Goal: Task Accomplishment & Management: Complete application form

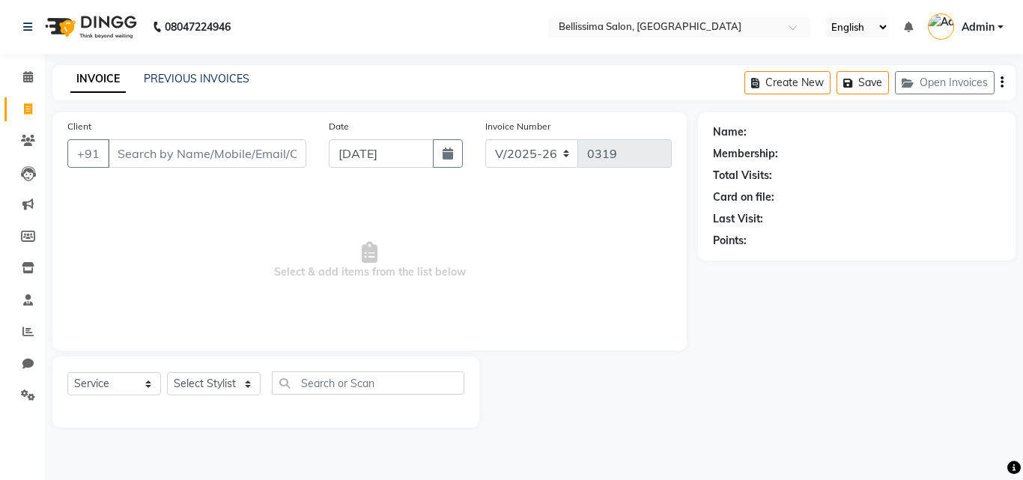
select select "8296"
select select "service"
click at [543, 241] on span "Select & add items from the list below" at bounding box center [369, 261] width 604 height 150
click at [40, 82] on span at bounding box center [28, 77] width 26 height 17
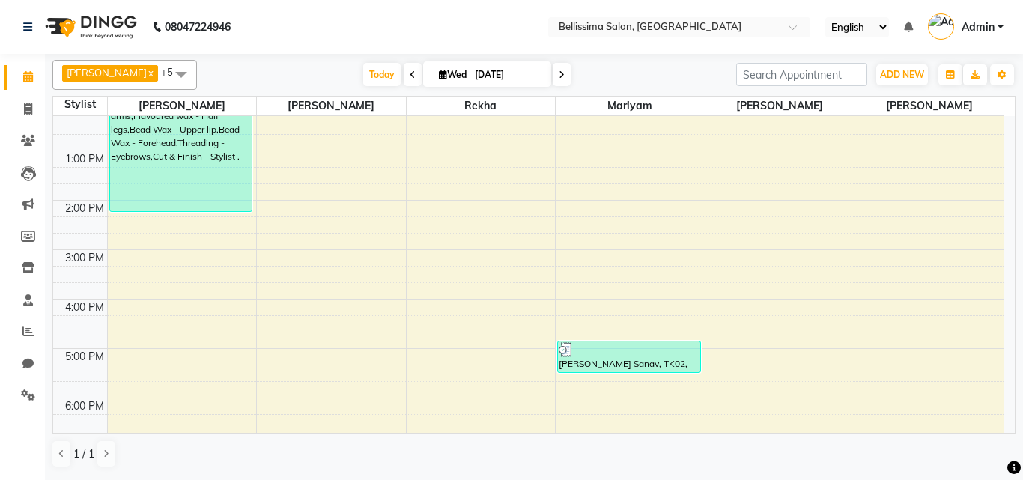
scroll to position [276, 0]
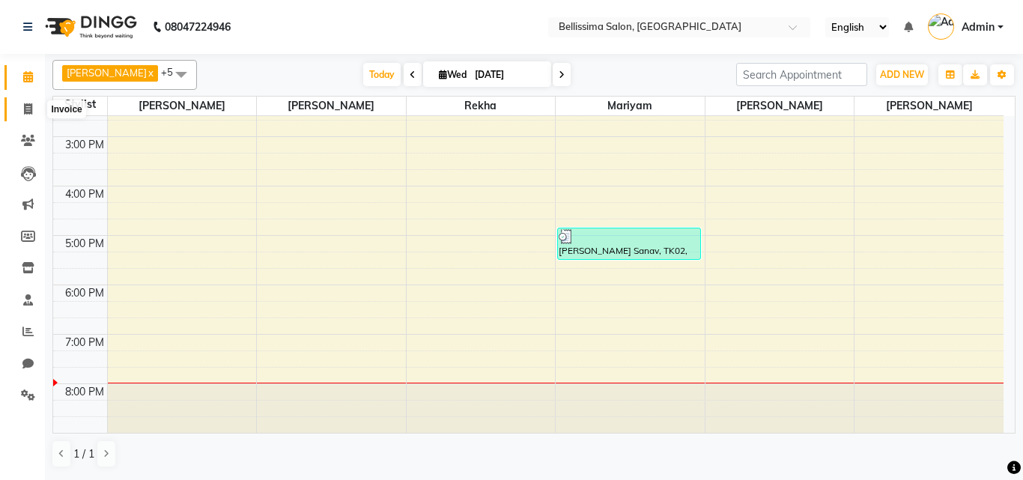
click at [25, 112] on icon at bounding box center [28, 108] width 8 height 11
select select "8296"
select select "service"
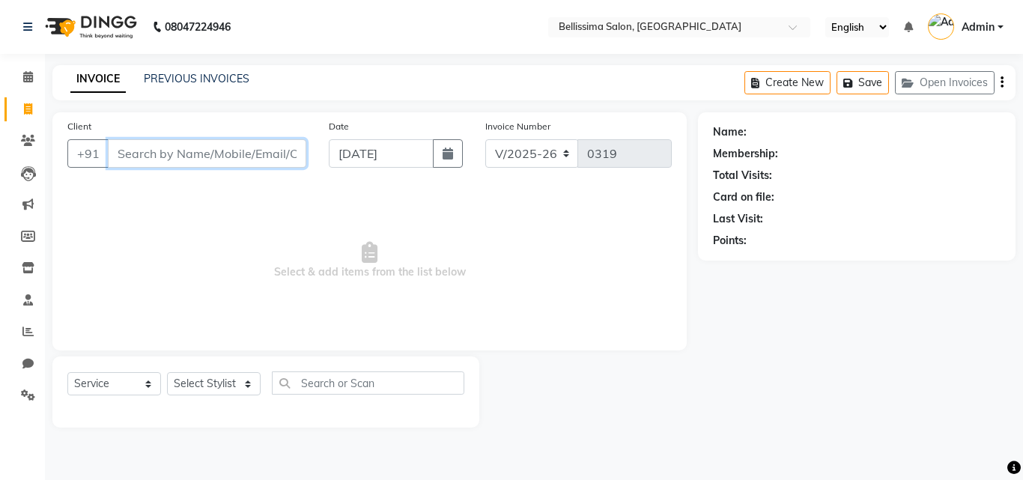
click at [193, 148] on input "Client" at bounding box center [207, 153] width 198 height 28
type input "[PERSON_NAME]"
click at [263, 151] on span "Add Client" at bounding box center [267, 153] width 59 height 15
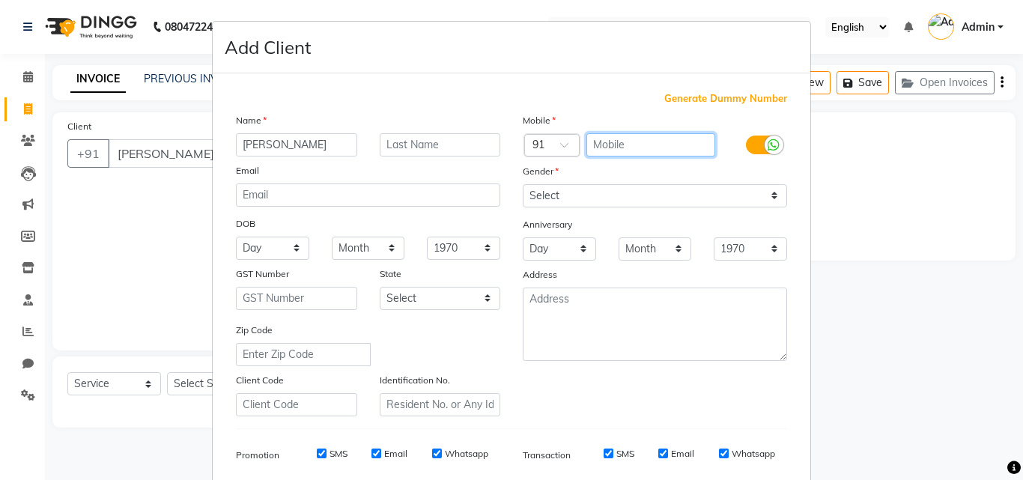
click at [601, 149] on input "text" at bounding box center [651, 144] width 130 height 23
type input "9867020105"
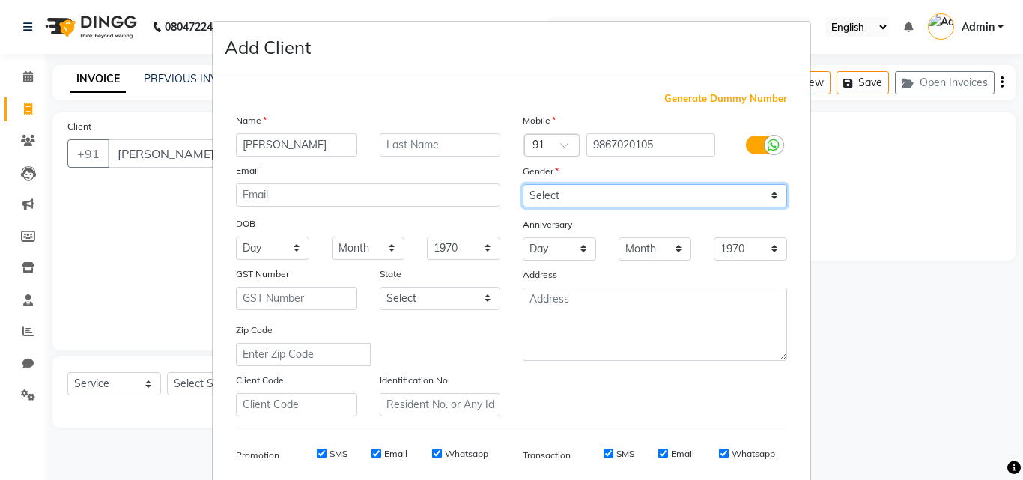
click at [572, 187] on select "Select [DEMOGRAPHIC_DATA] [DEMOGRAPHIC_DATA] Other Prefer Not To Say" at bounding box center [655, 195] width 264 height 23
click at [586, 205] on select "Select [DEMOGRAPHIC_DATA] [DEMOGRAPHIC_DATA] Other Prefer Not To Say" at bounding box center [655, 195] width 264 height 23
select select "[DEMOGRAPHIC_DATA]"
click at [523, 184] on select "Select [DEMOGRAPHIC_DATA] [DEMOGRAPHIC_DATA] Other Prefer Not To Say" at bounding box center [655, 195] width 264 height 23
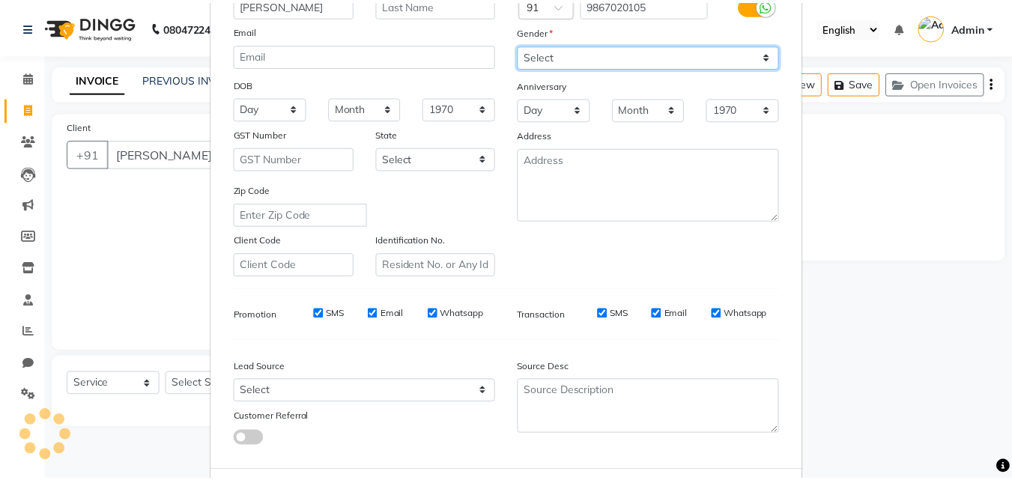
scroll to position [211, 0]
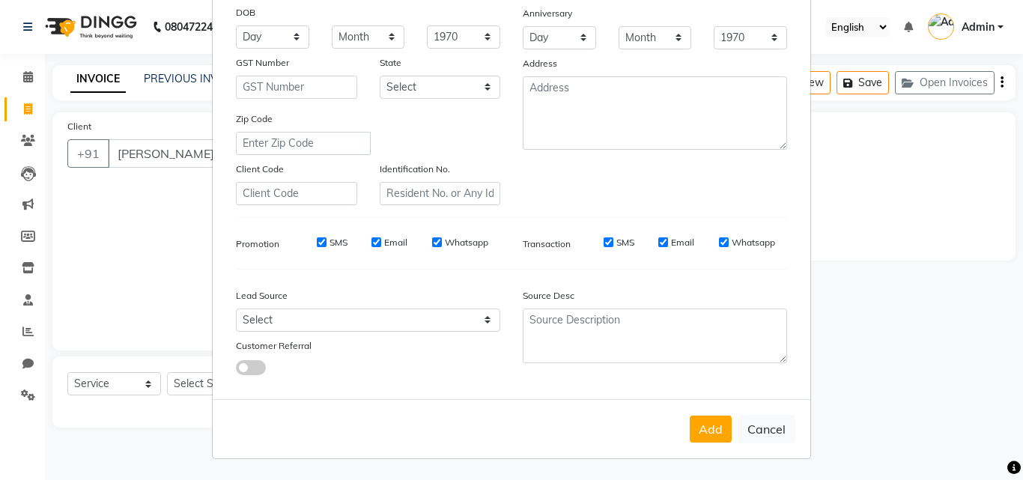
click at [705, 446] on div "Add Cancel" at bounding box center [512, 428] width 598 height 59
click at [709, 426] on button "Add" at bounding box center [711, 429] width 42 height 27
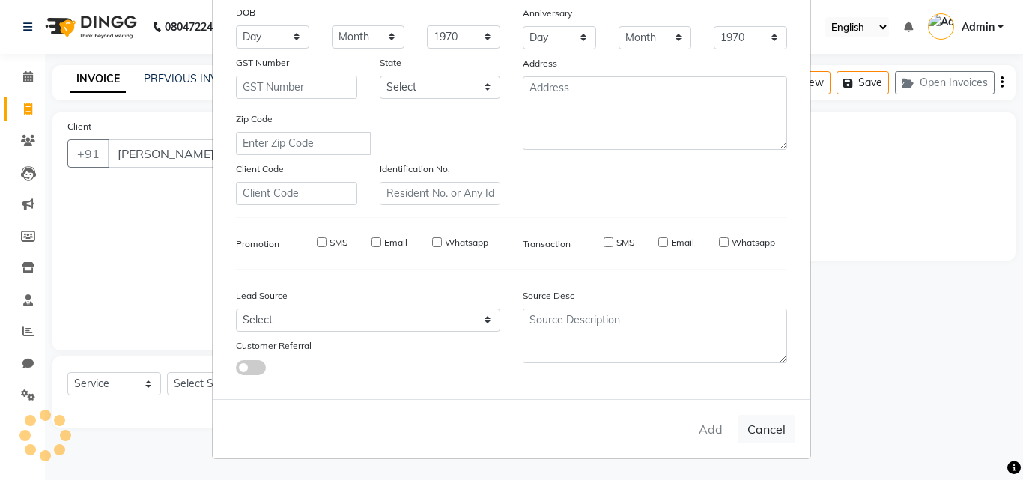
type input "9867020105"
select select
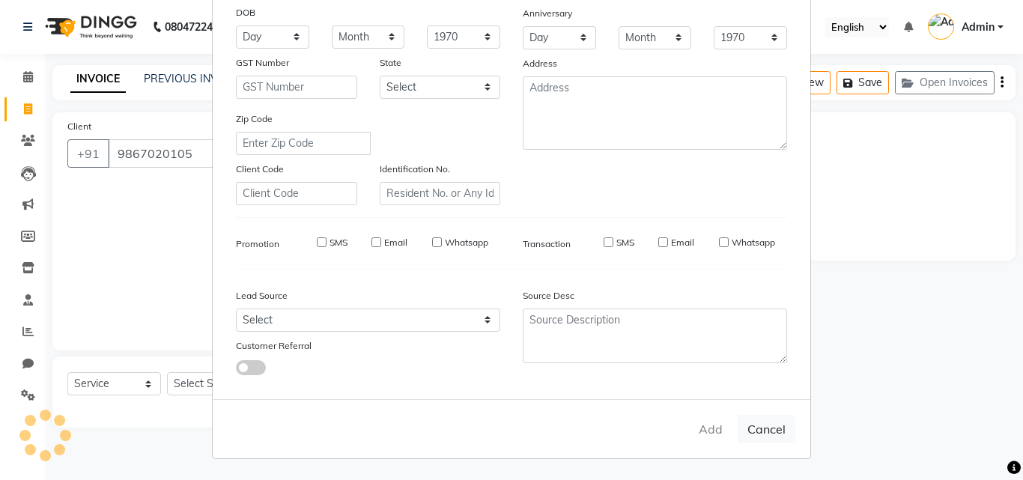
select select
checkbox input "false"
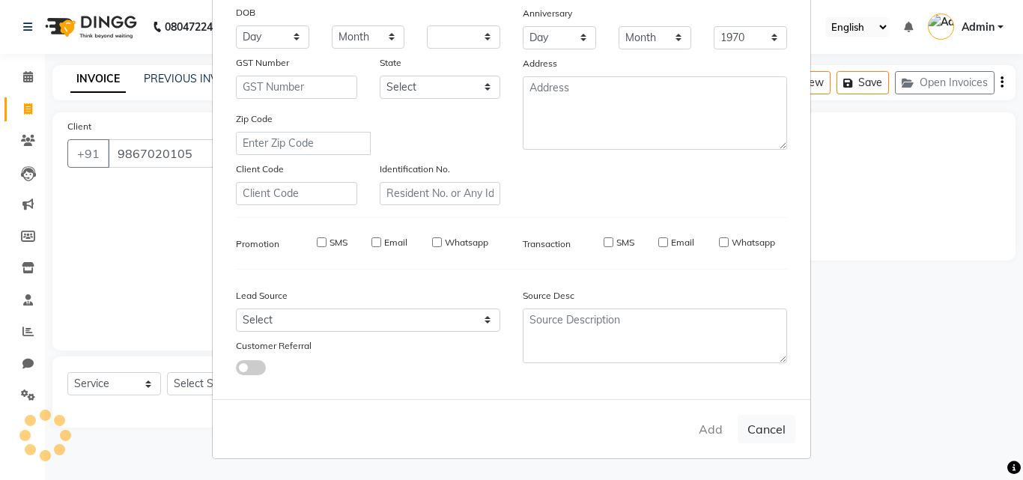
checkbox input "false"
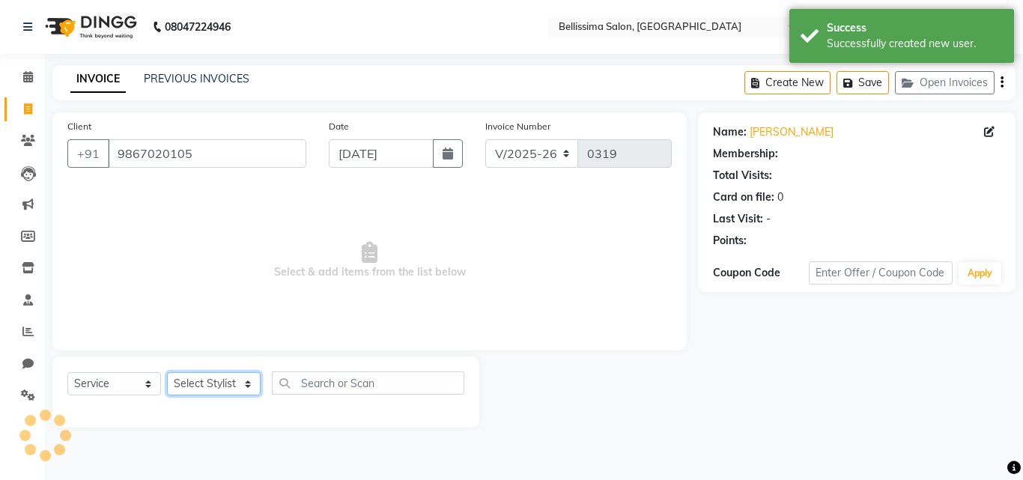
click at [201, 391] on select "Select Stylist [PERSON_NAME] [PERSON_NAME] [PERSON_NAME] Rekha [PERSON_NAME] [P…" at bounding box center [214, 383] width 94 height 23
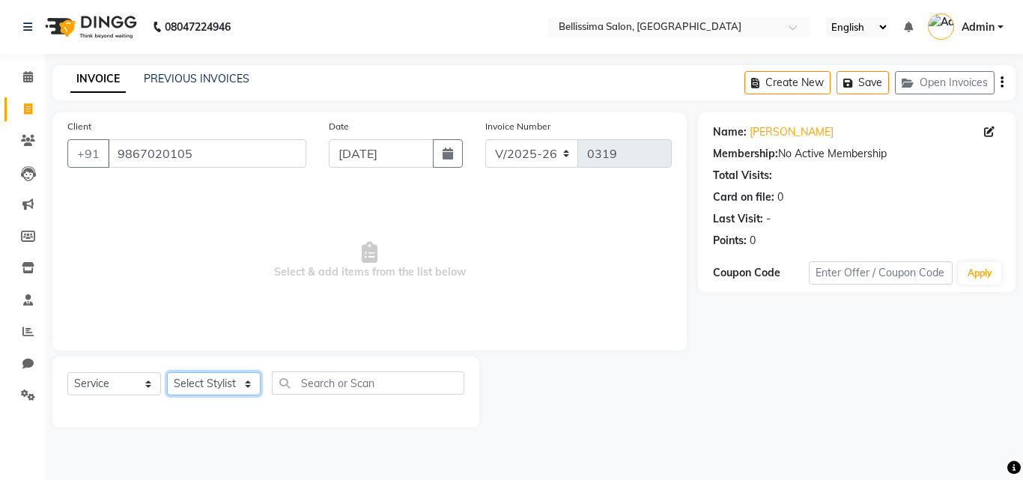
select select "80710"
click at [167, 372] on select "Select Stylist [PERSON_NAME] [PERSON_NAME] [PERSON_NAME] Rekha [PERSON_NAME] [P…" at bounding box center [214, 383] width 94 height 23
click at [209, 341] on div "Client [PHONE_NUMBER] Date [DATE] Invoice Number V/2025 V/[PHONE_NUMBER] Select…" at bounding box center [369, 231] width 634 height 238
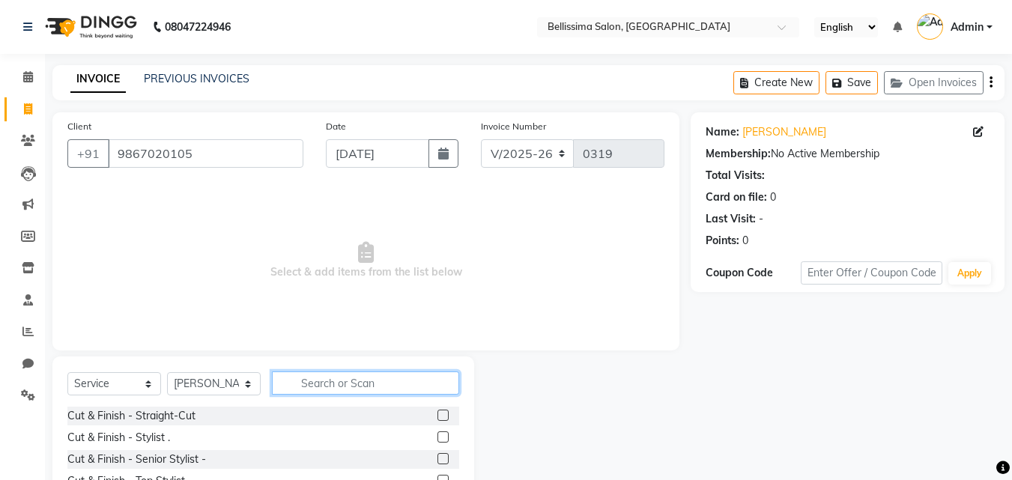
click at [307, 383] on input "text" at bounding box center [365, 383] width 187 height 23
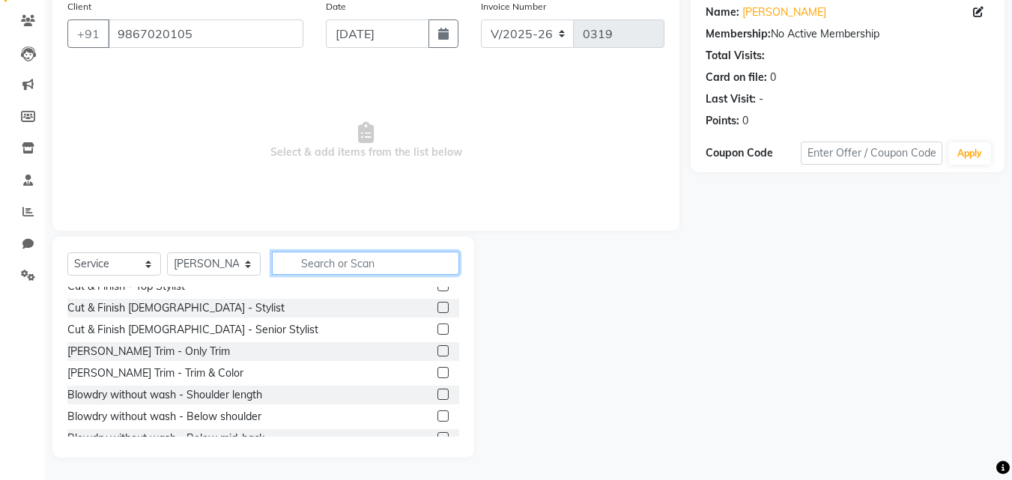
scroll to position [0, 0]
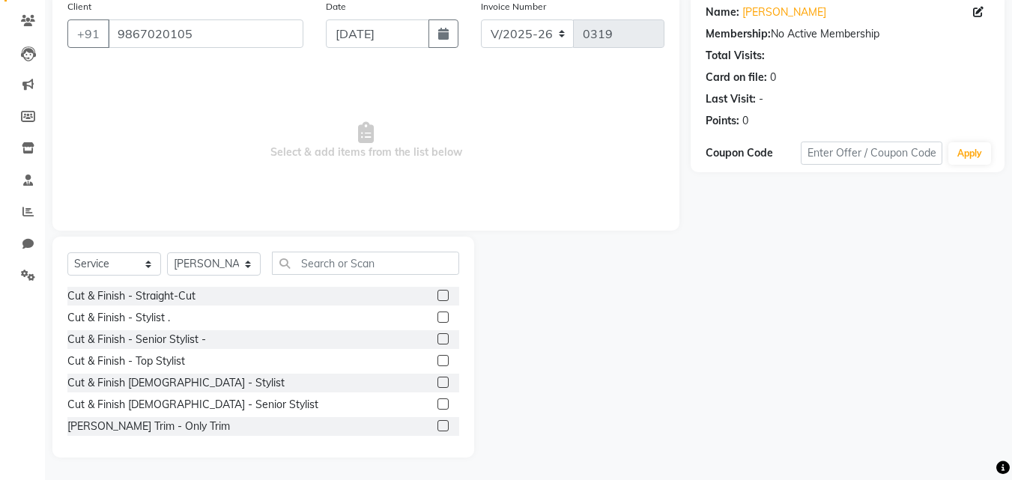
click at [425, 362] on div "Cut & Finish - Top Stylist" at bounding box center [263, 361] width 392 height 19
click at [437, 358] on label at bounding box center [442, 360] width 11 height 11
click at [437, 358] on input "checkbox" at bounding box center [442, 362] width 10 height 10
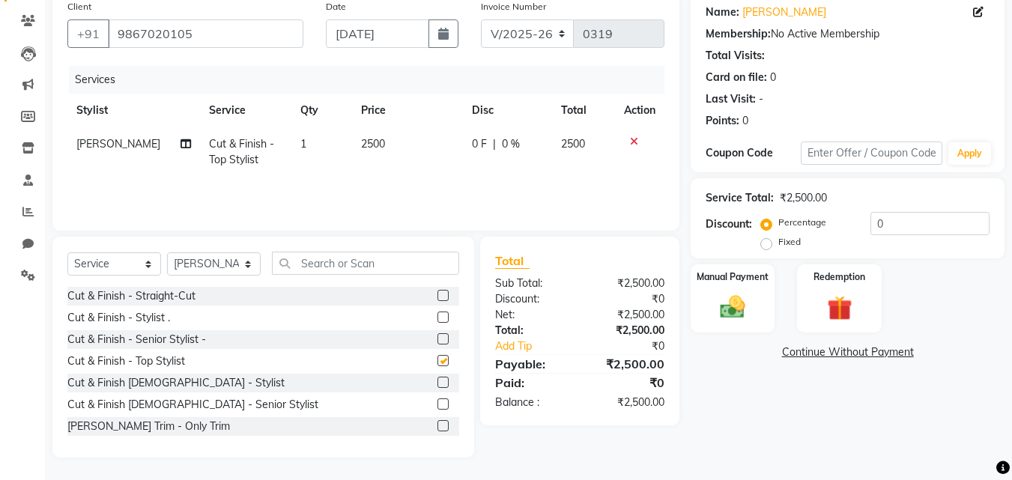
checkbox input "false"
click at [445, 258] on input "text" at bounding box center [365, 263] width 187 height 23
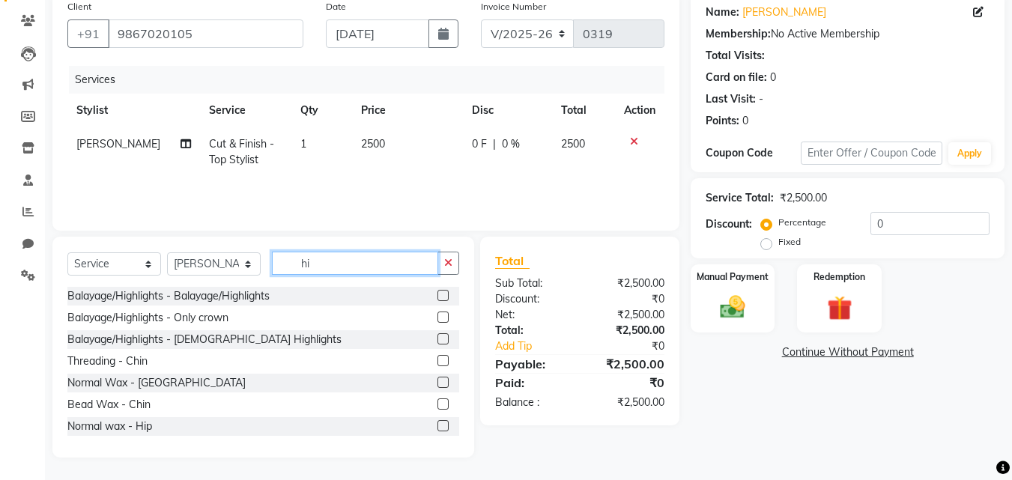
type input "hi"
click at [437, 291] on label at bounding box center [442, 295] width 11 height 11
click at [437, 291] on input "checkbox" at bounding box center [442, 296] width 10 height 10
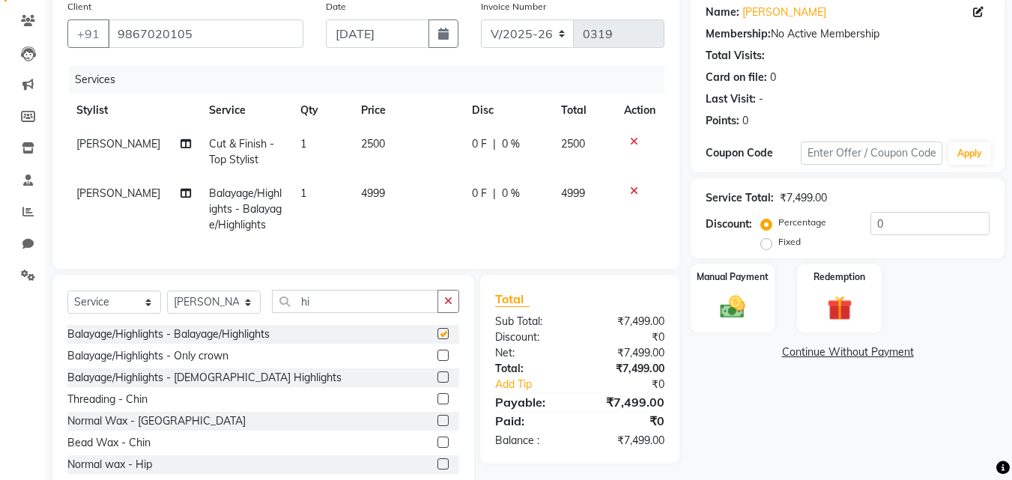
checkbox input "false"
click at [377, 192] on td "4999" at bounding box center [407, 209] width 111 height 65
select select "80710"
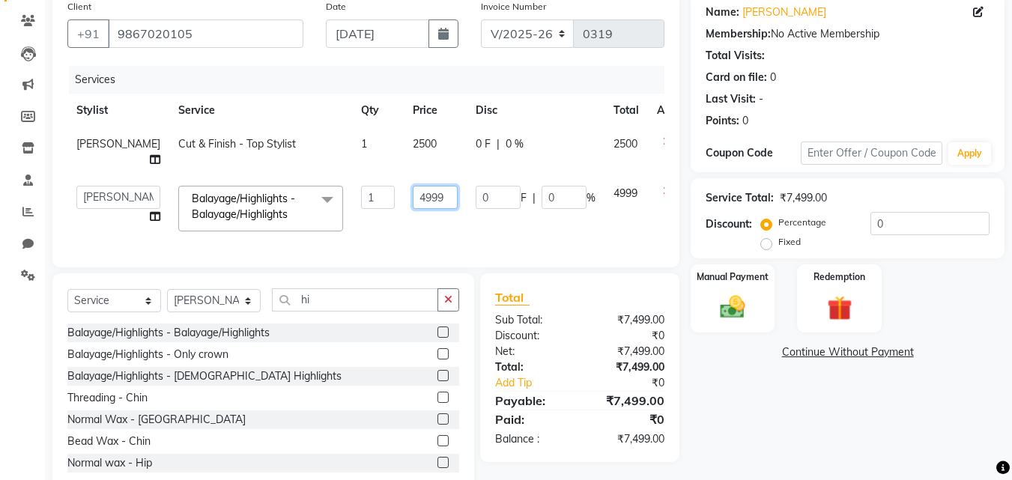
click at [413, 197] on input "4999" at bounding box center [435, 197] width 45 height 23
type input "4"
type input "10000"
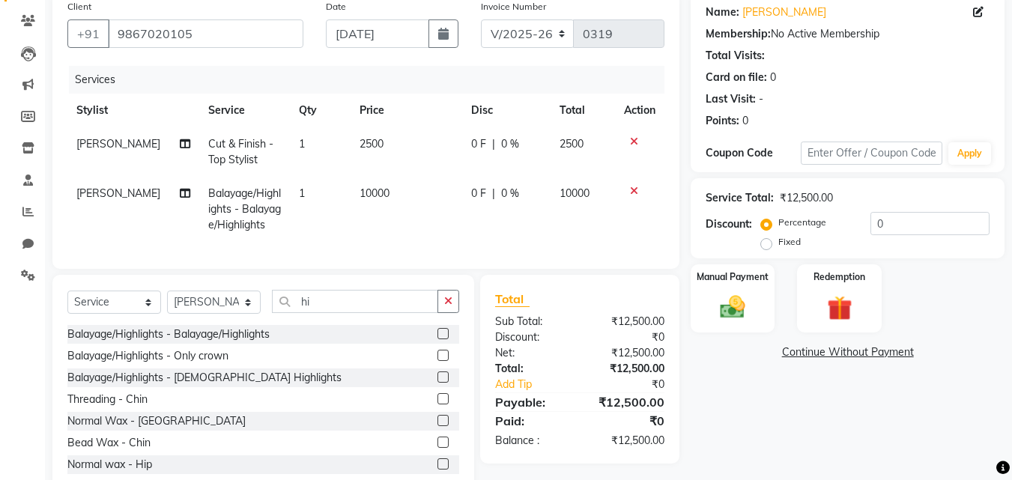
click at [586, 145] on td "2500" at bounding box center [583, 151] width 65 height 49
select select "80710"
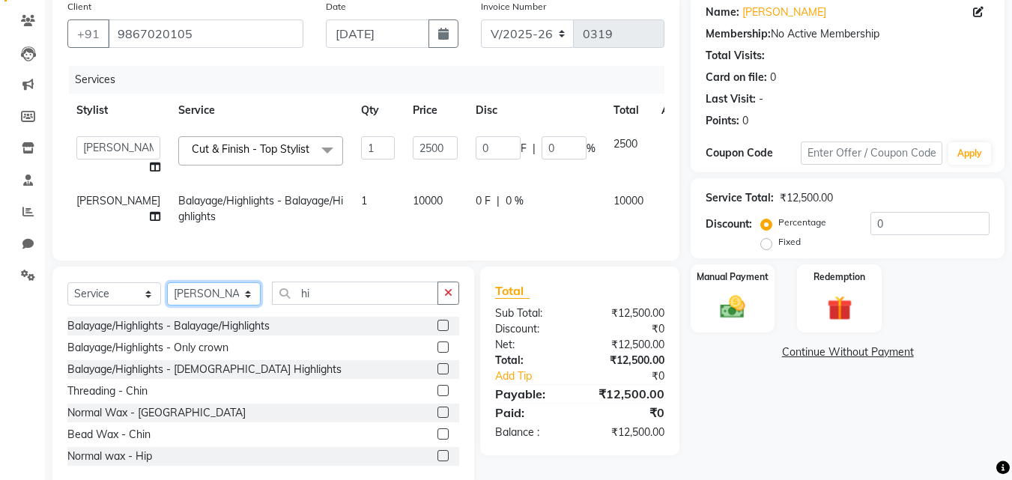
click at [219, 306] on select "Select Stylist [PERSON_NAME] [PERSON_NAME] [PERSON_NAME] Rekha [PERSON_NAME] [P…" at bounding box center [214, 293] width 94 height 23
select select "79979"
click at [167, 300] on select "Select Stylist [PERSON_NAME] [PERSON_NAME] [PERSON_NAME] Rekha [PERSON_NAME] [P…" at bounding box center [214, 293] width 94 height 23
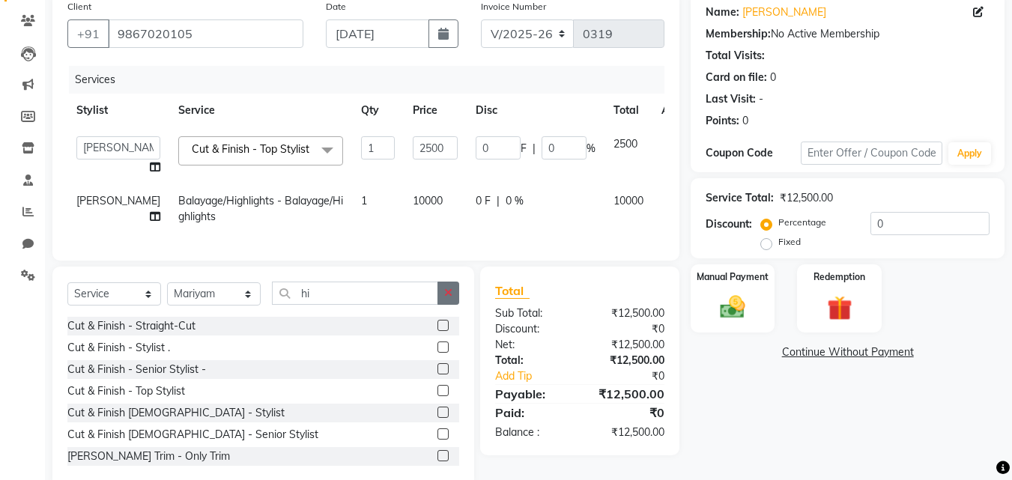
click at [458, 305] on button "button" at bounding box center [448, 293] width 22 height 23
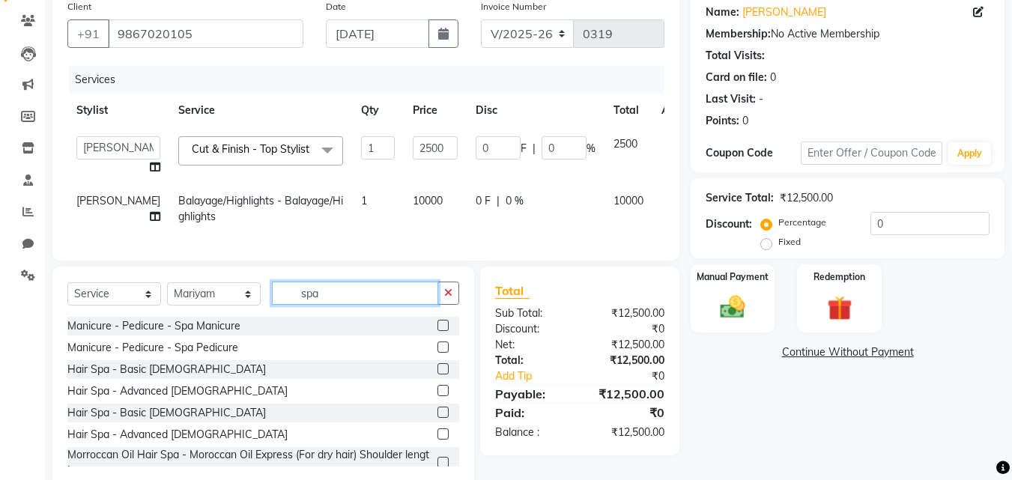
type input "spa"
click at [437, 375] on label at bounding box center [442, 368] width 11 height 11
click at [437, 375] on input "checkbox" at bounding box center [442, 370] width 10 height 10
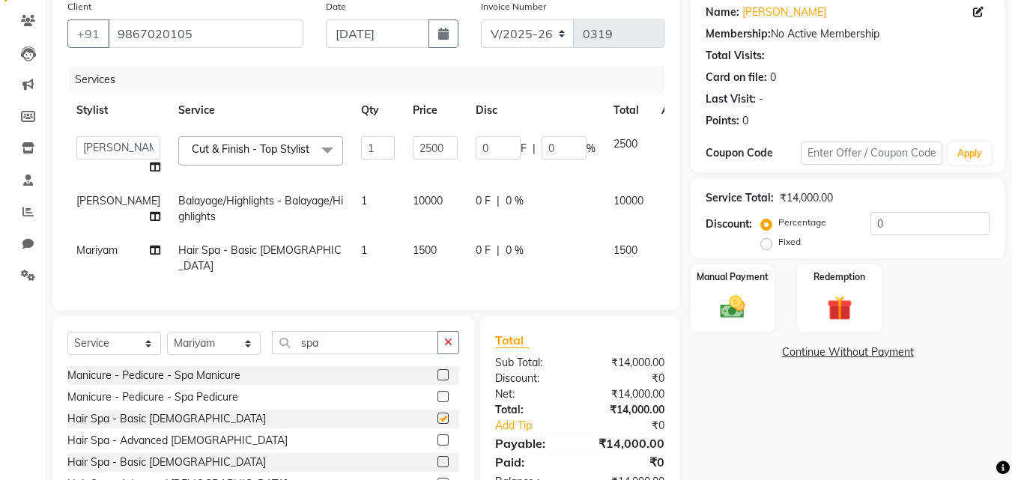
checkbox input "false"
click at [404, 249] on td "1500" at bounding box center [435, 258] width 63 height 49
select select "79979"
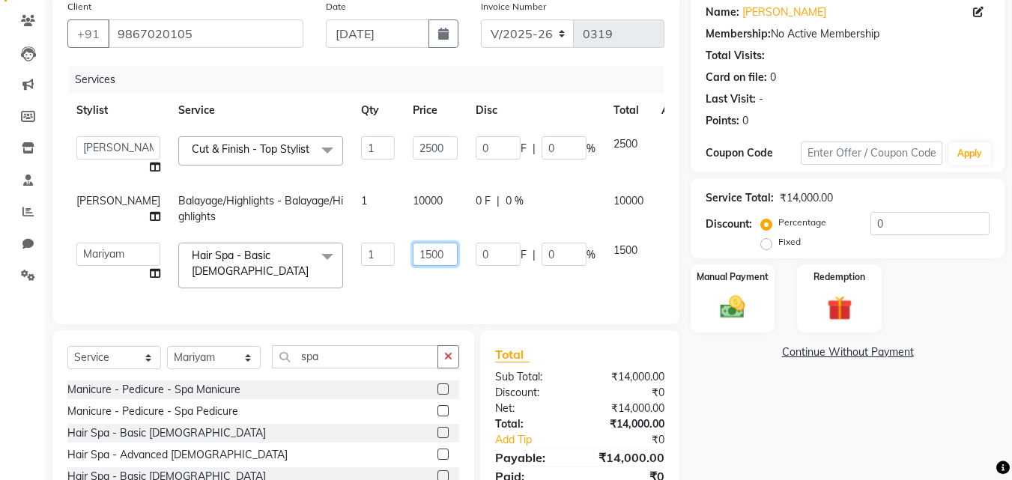
click at [413, 258] on input "1500" at bounding box center [435, 254] width 45 height 23
type input "1000"
click at [554, 234] on td "0 F | 0 %" at bounding box center [536, 208] width 138 height 49
select select "80710"
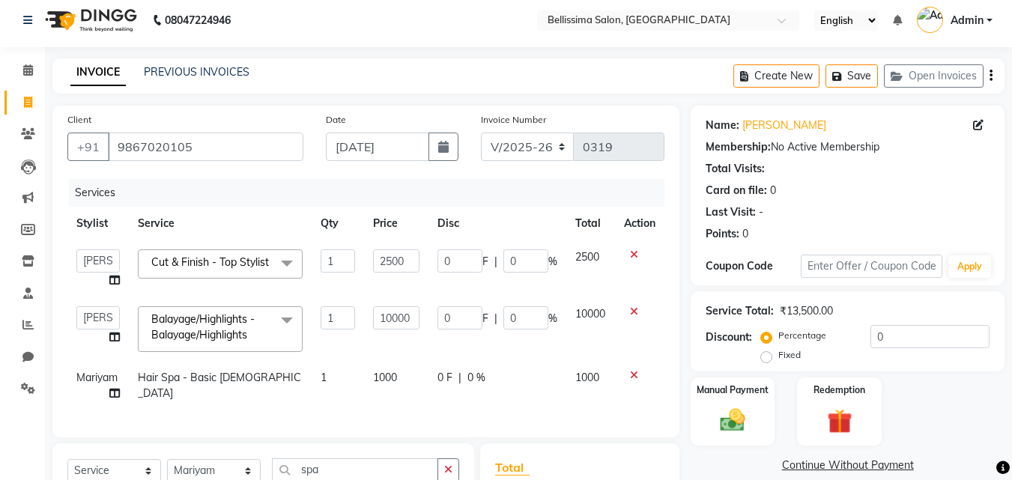
scroll to position [231, 0]
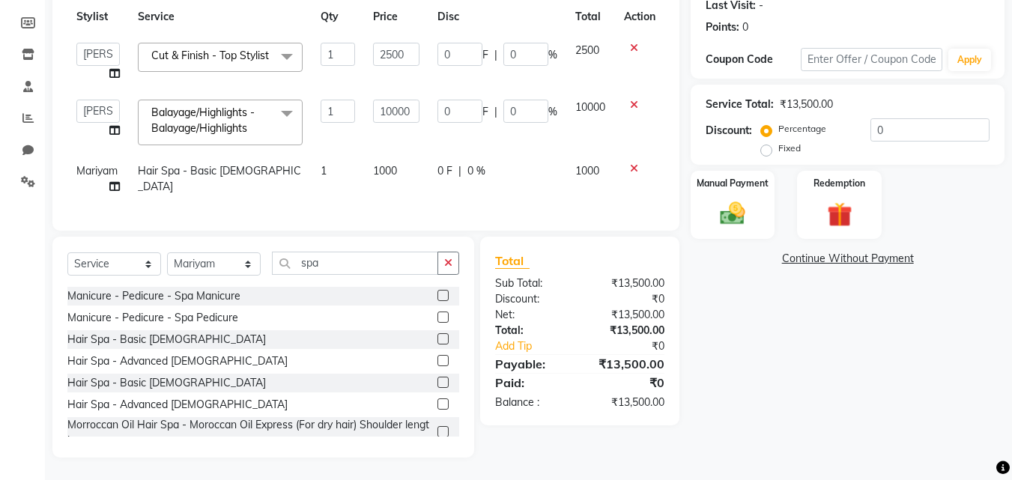
drag, startPoint x: 239, startPoint y: 250, endPoint x: 232, endPoint y: 255, distance: 8.5
click at [238, 251] on div "Select Service Product Membership Package Voucher Prepaid Gift Card Select Styl…" at bounding box center [263, 347] width 422 height 221
click at [222, 263] on select "Select Stylist [PERSON_NAME] [PERSON_NAME] [PERSON_NAME] Rekha [PERSON_NAME] [P…" at bounding box center [214, 263] width 94 height 23
select select "79978"
click at [167, 252] on select "Select Stylist [PERSON_NAME] [PERSON_NAME] [PERSON_NAME] Rekha [PERSON_NAME] [P…" at bounding box center [214, 263] width 94 height 23
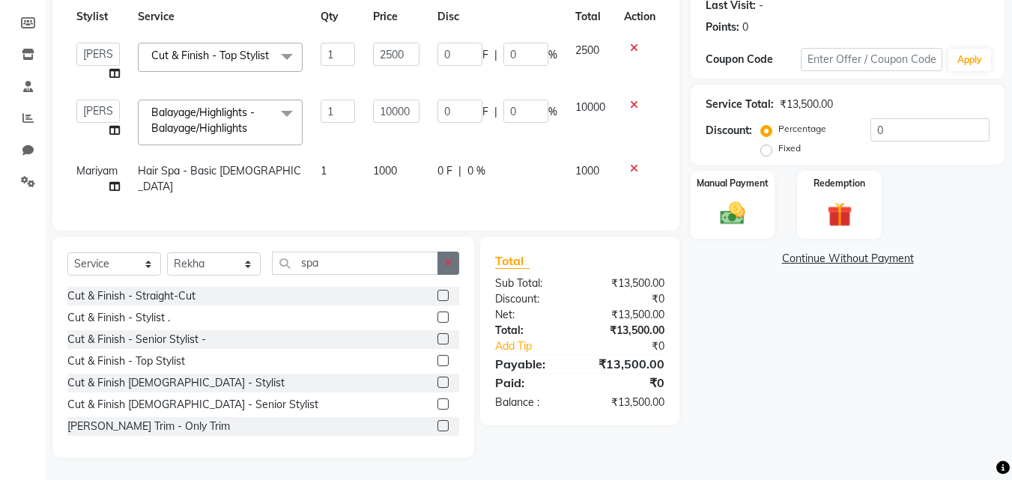
click at [458, 265] on button "button" at bounding box center [448, 263] width 22 height 23
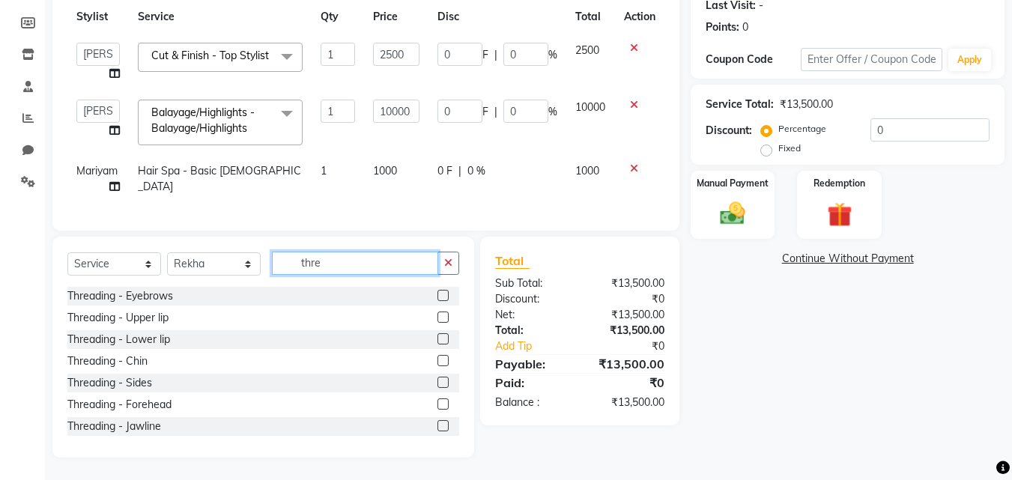
type input "thre"
click at [437, 295] on label at bounding box center [442, 295] width 11 height 11
click at [437, 295] on input "checkbox" at bounding box center [442, 296] width 10 height 10
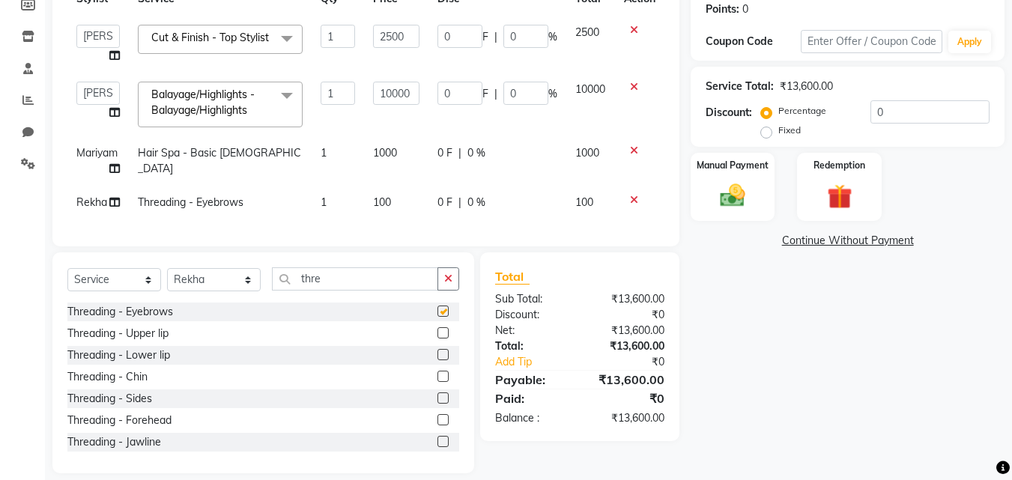
checkbox input "false"
click at [437, 339] on label at bounding box center [442, 332] width 11 height 11
click at [437, 339] on input "checkbox" at bounding box center [442, 334] width 10 height 10
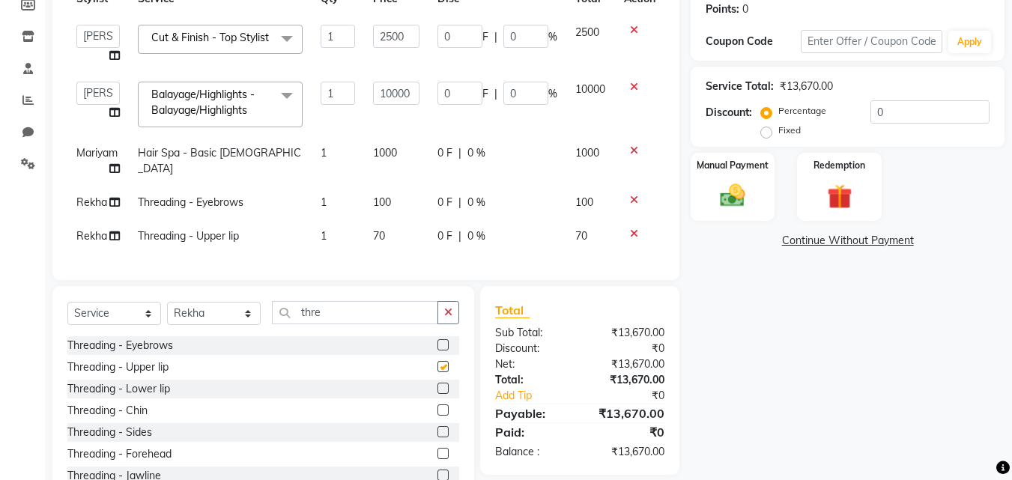
checkbox input "false"
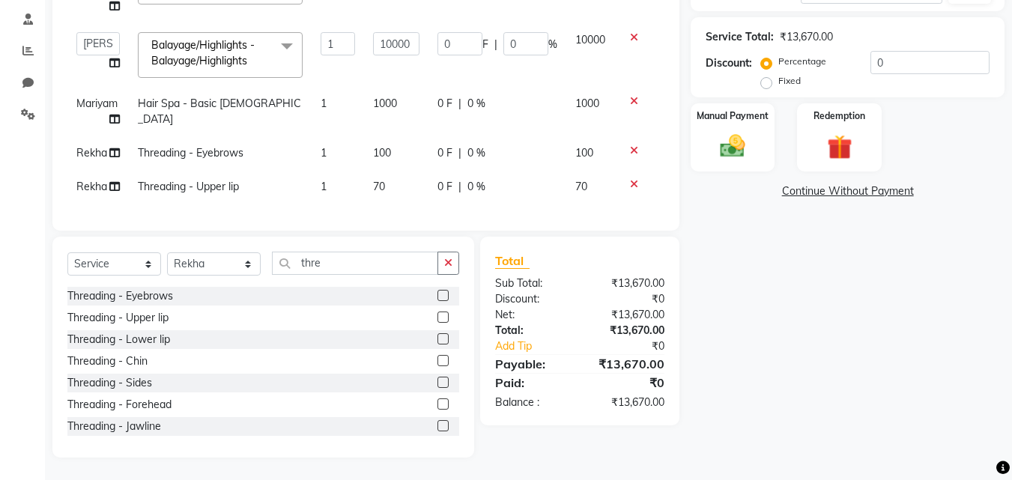
click at [631, 179] on icon at bounding box center [634, 184] width 8 height 10
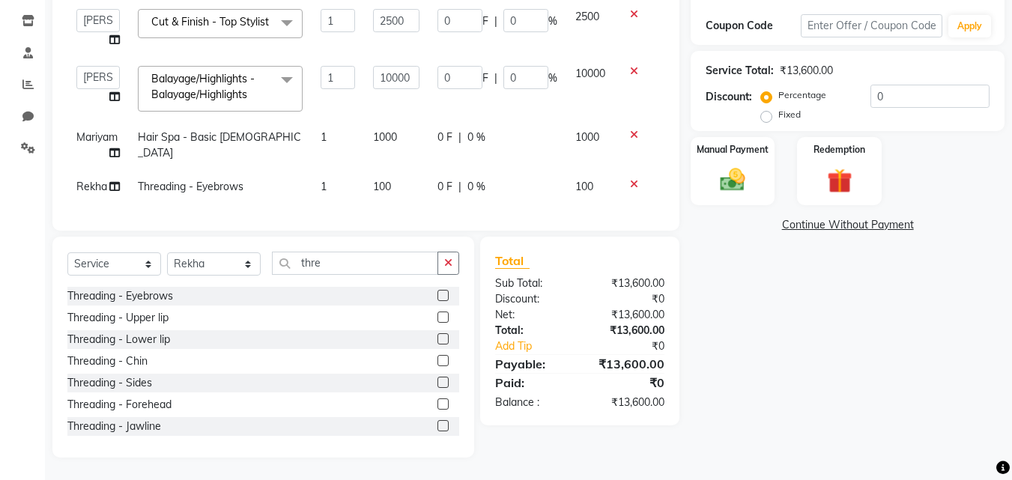
click at [634, 179] on icon at bounding box center [634, 184] width 8 height 10
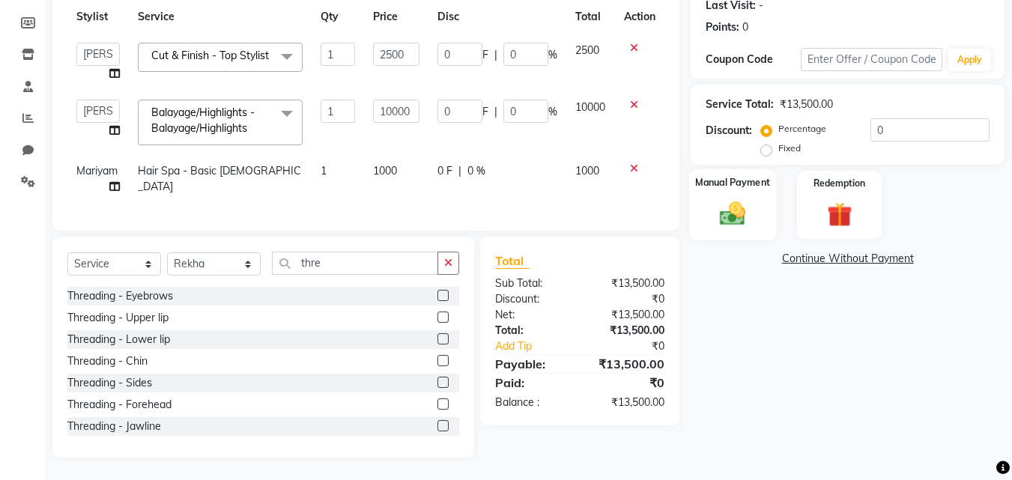
click at [713, 201] on img at bounding box center [733, 213] width 42 height 30
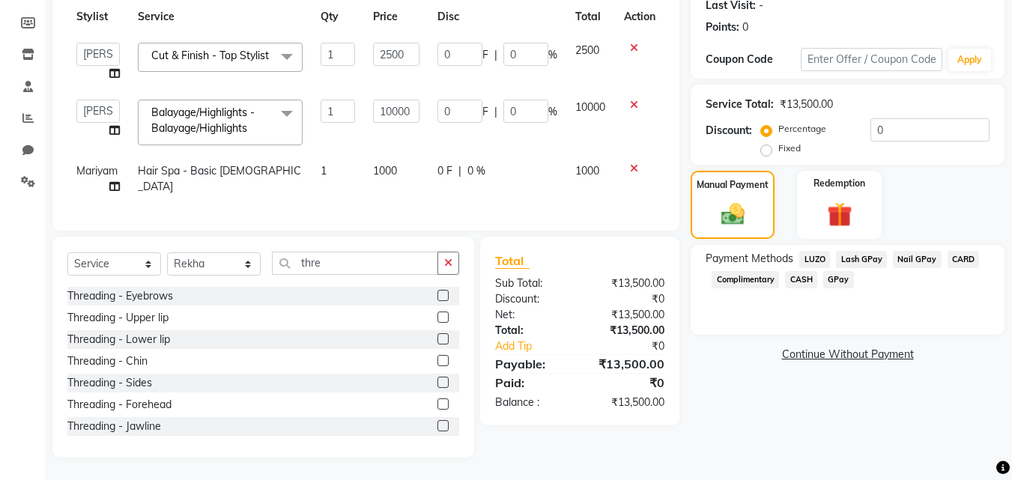
click at [835, 271] on span "GPay" at bounding box center [838, 279] width 31 height 17
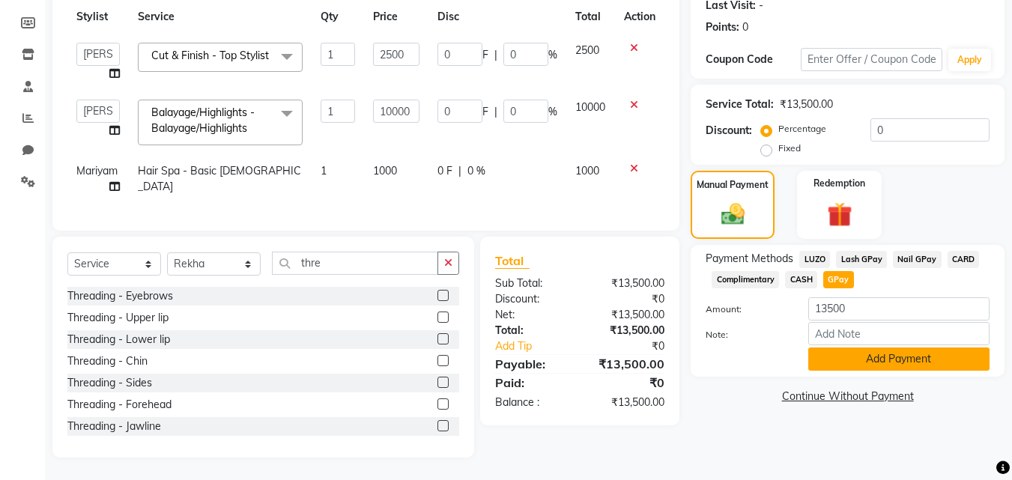
click at [903, 348] on button "Add Payment" at bounding box center [898, 359] width 181 height 23
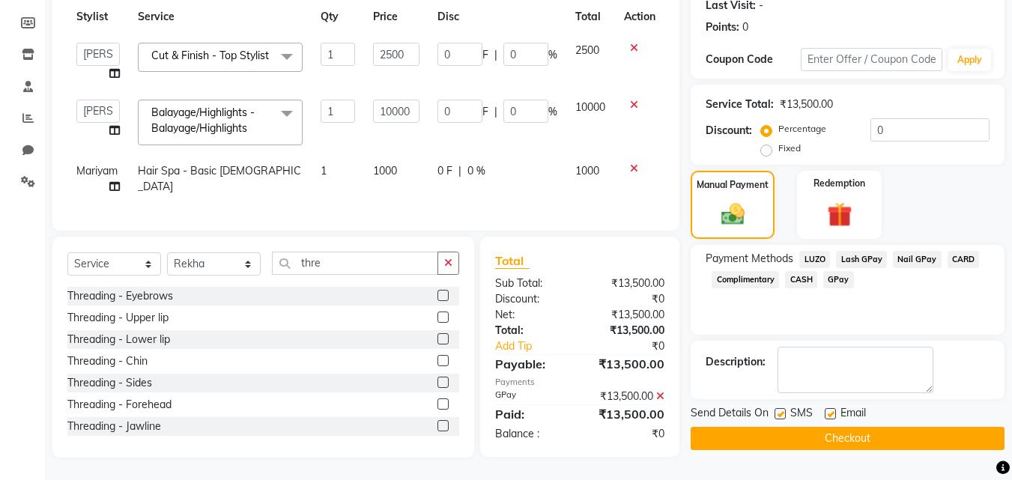
click at [906, 427] on button "Checkout" at bounding box center [848, 438] width 314 height 23
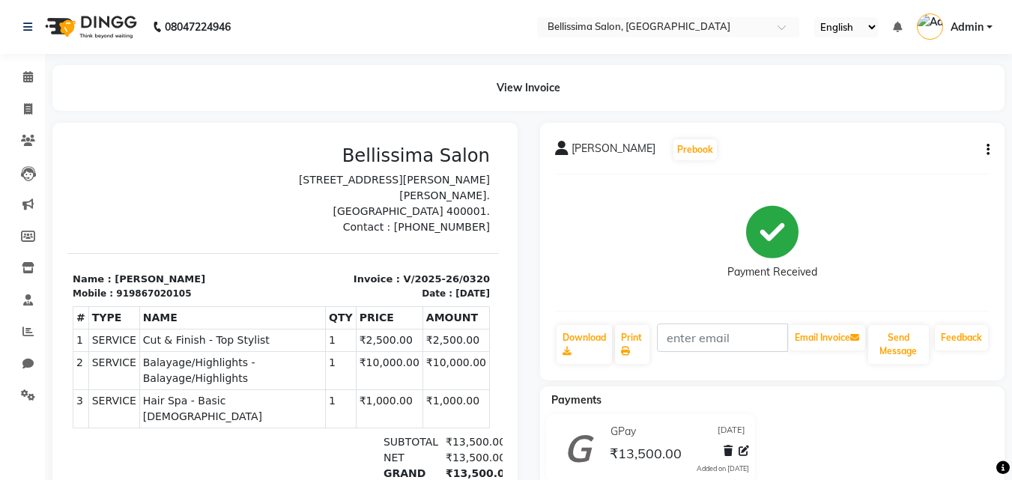
scroll to position [23, 0]
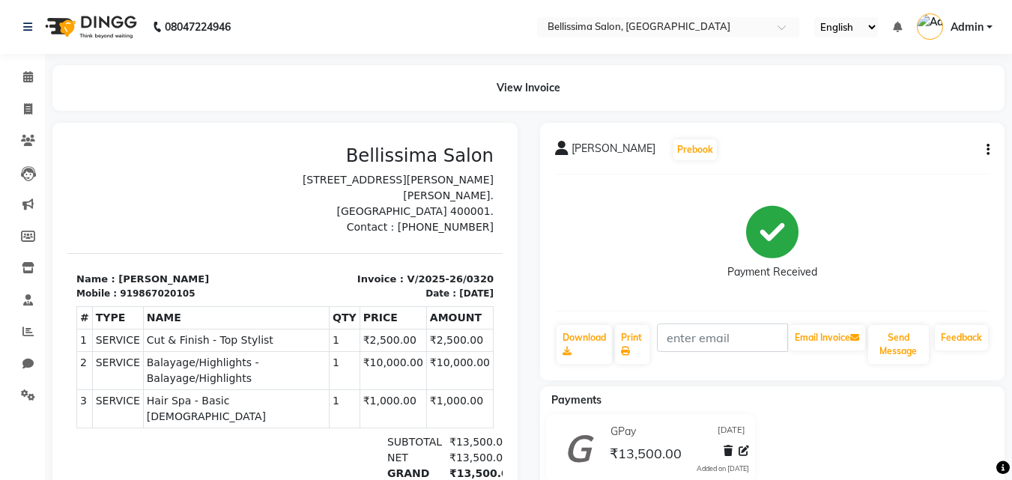
drag, startPoint x: 362, startPoint y: 255, endPoint x: 287, endPoint y: 284, distance: 80.1
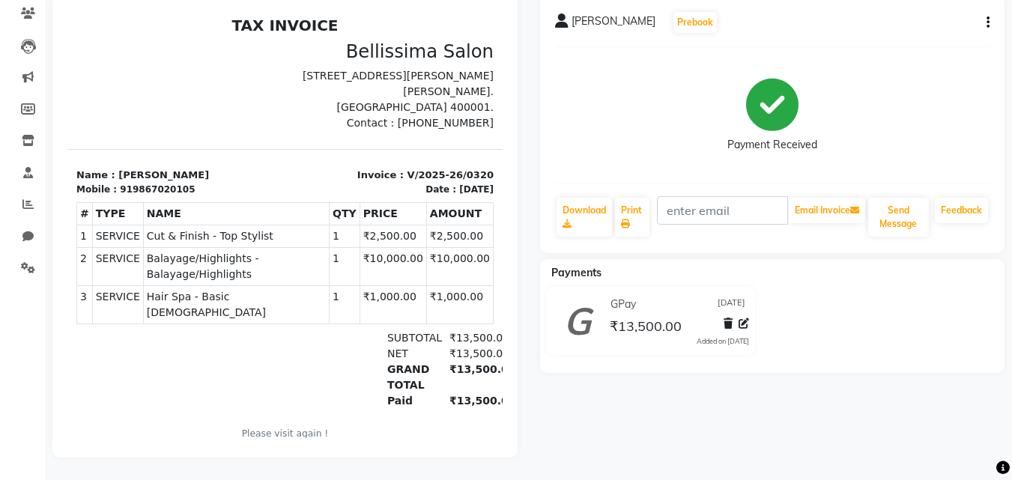
scroll to position [0, 0]
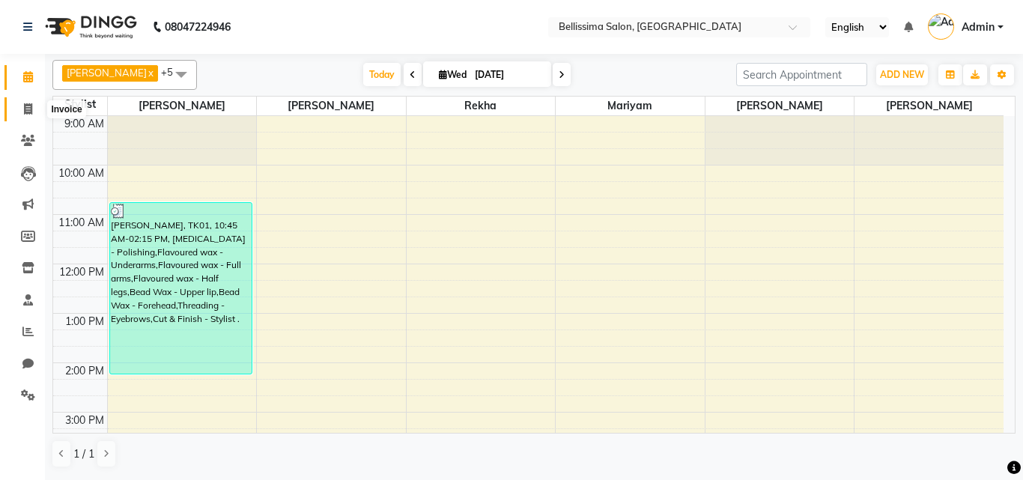
click at [21, 117] on span at bounding box center [28, 109] width 26 height 17
select select "8296"
select select "service"
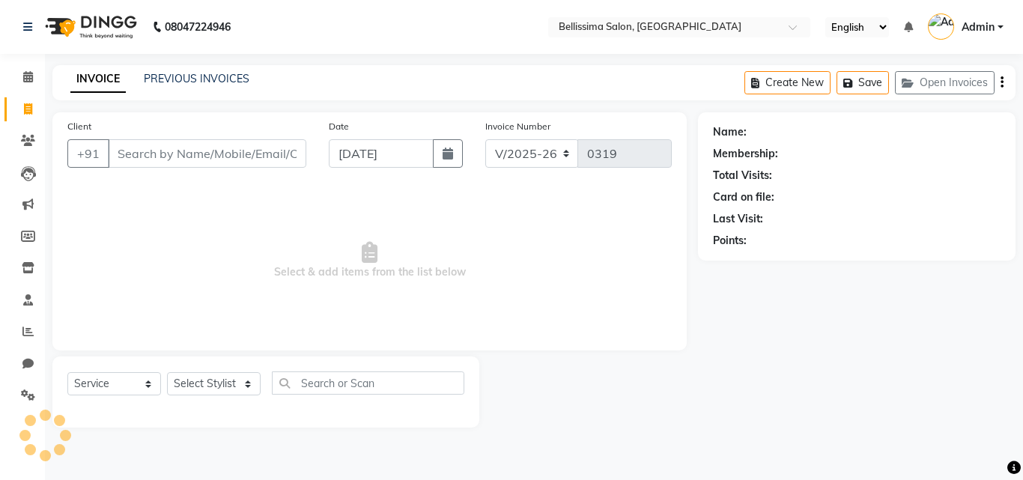
click at [172, 137] on div "Client +91" at bounding box center [186, 148] width 261 height 61
click at [183, 151] on input "Client" at bounding box center [207, 153] width 198 height 28
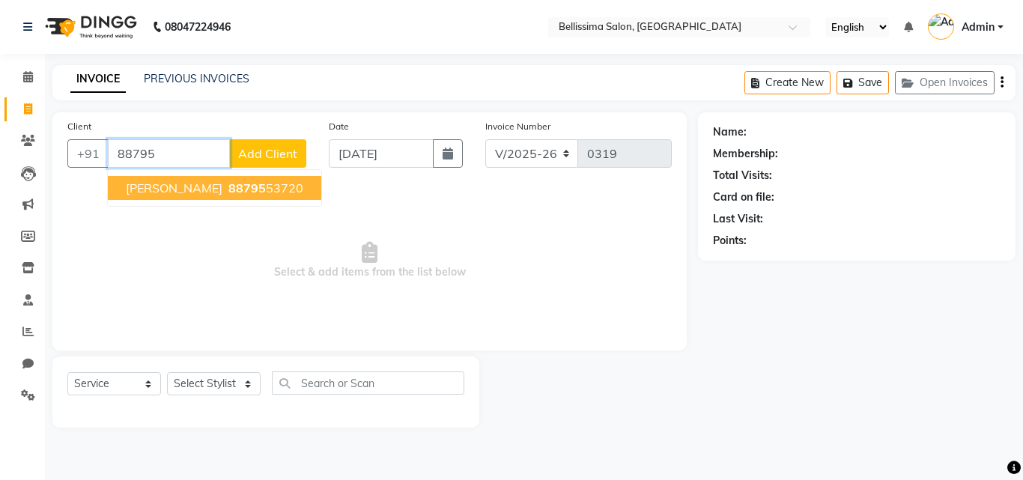
click at [291, 188] on ngb-highlight "88795 53720" at bounding box center [264, 188] width 78 height 15
type input "8879553720"
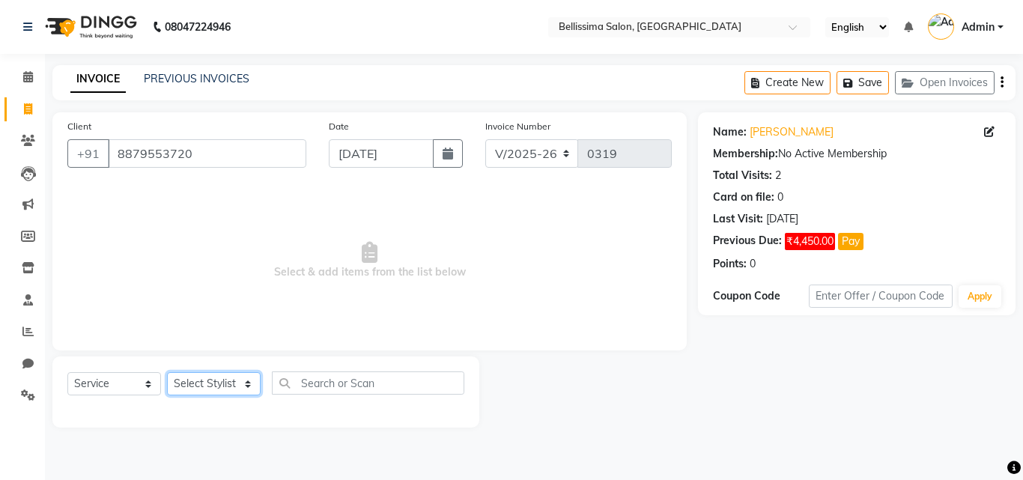
click at [187, 379] on select "Select Stylist [PERSON_NAME] [PERSON_NAME] [PERSON_NAME] Rekha [PERSON_NAME] [P…" at bounding box center [214, 383] width 94 height 23
select select "88284"
click at [167, 372] on select "Select Stylist [PERSON_NAME] [PERSON_NAME] [PERSON_NAME] Rekha [PERSON_NAME] [P…" at bounding box center [214, 383] width 94 height 23
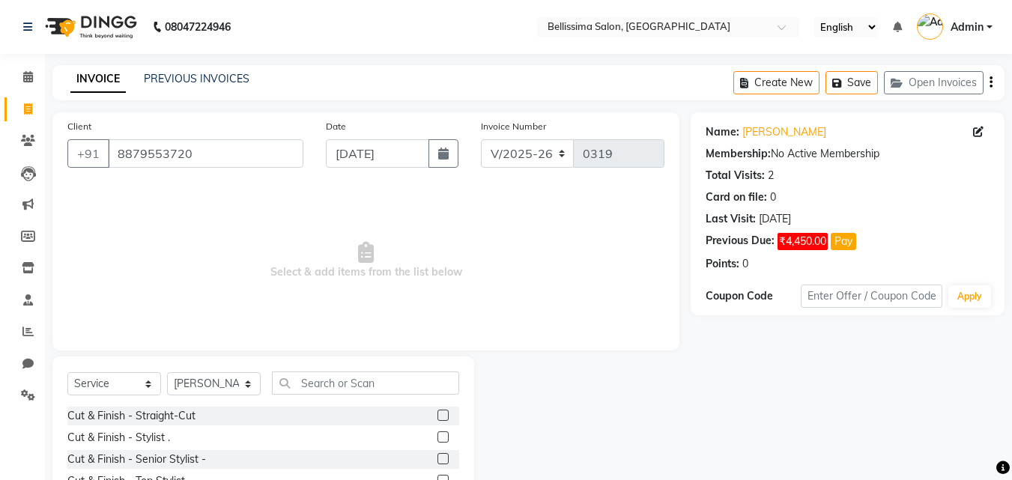
click at [350, 370] on div "Select Service Product Membership Package Voucher Prepaid Gift Card Select Styl…" at bounding box center [263, 467] width 422 height 221
click at [341, 382] on input "text" at bounding box center [365, 383] width 187 height 23
type input "t"
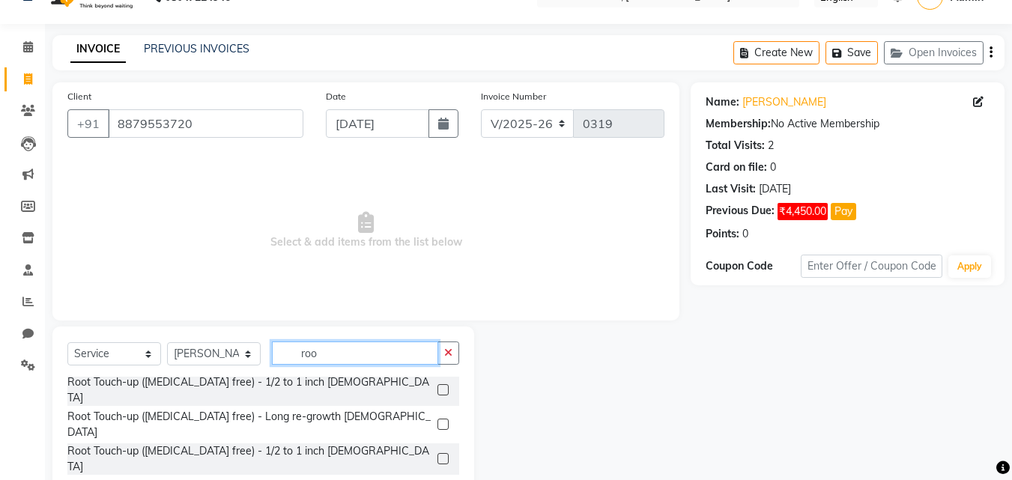
scroll to position [75, 0]
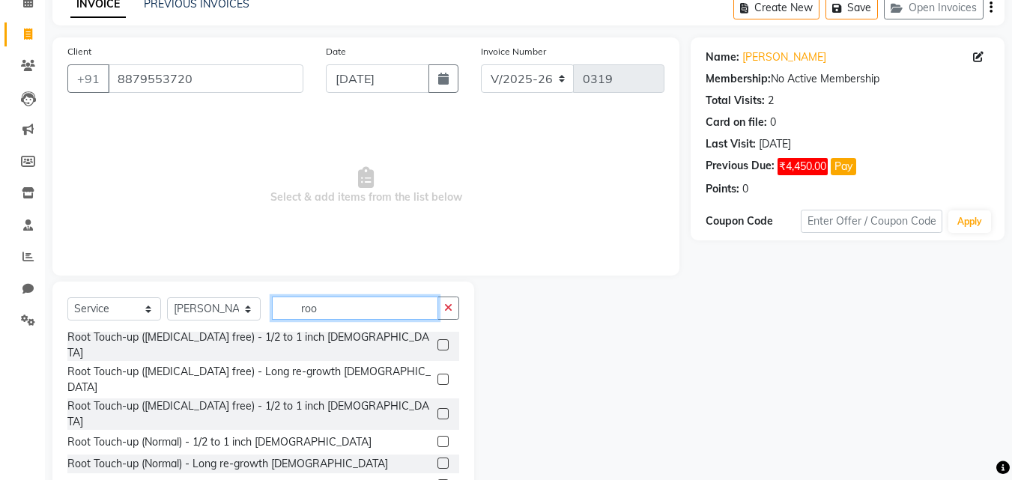
type input "roo"
click at [437, 436] on label at bounding box center [442, 441] width 11 height 11
click at [437, 437] on input "checkbox" at bounding box center [442, 442] width 10 height 10
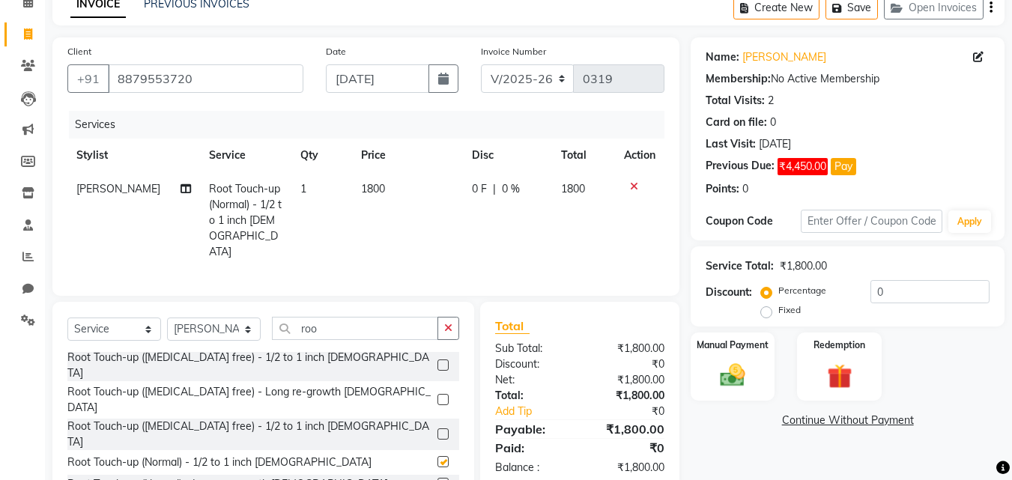
checkbox input "false"
click at [447, 312] on div "Select Service Product Membership Package Voucher Prepaid Gift Card Select Styl…" at bounding box center [263, 412] width 422 height 221
click at [444, 327] on icon "button" at bounding box center [448, 328] width 8 height 10
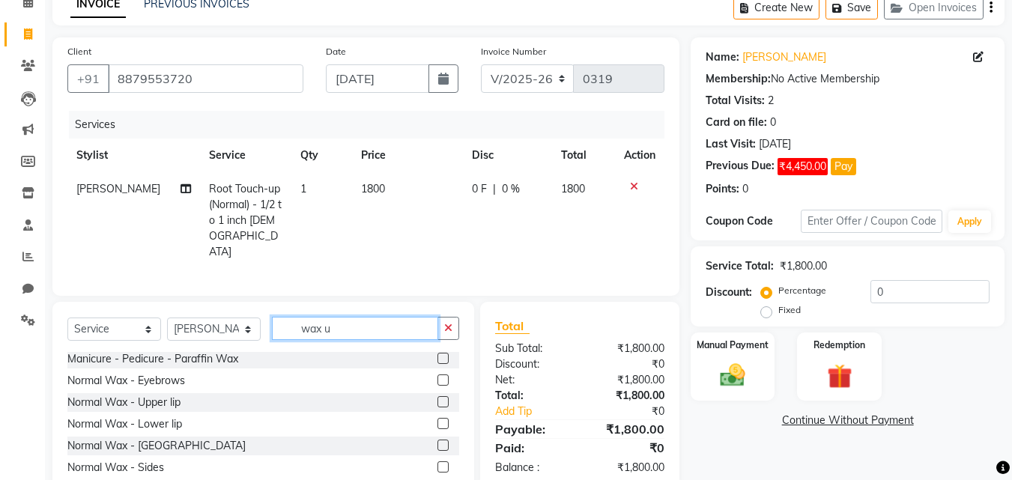
scroll to position [0, 0]
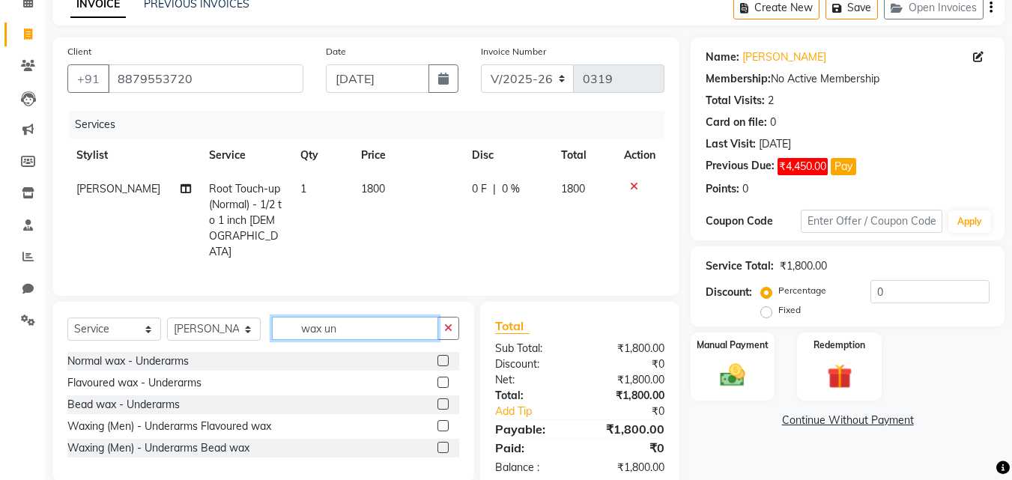
type input "wax un"
click at [449, 377] on div at bounding box center [448, 383] width 22 height 19
click at [442, 379] on label at bounding box center [442, 382] width 11 height 11
click at [442, 379] on input "checkbox" at bounding box center [442, 383] width 10 height 10
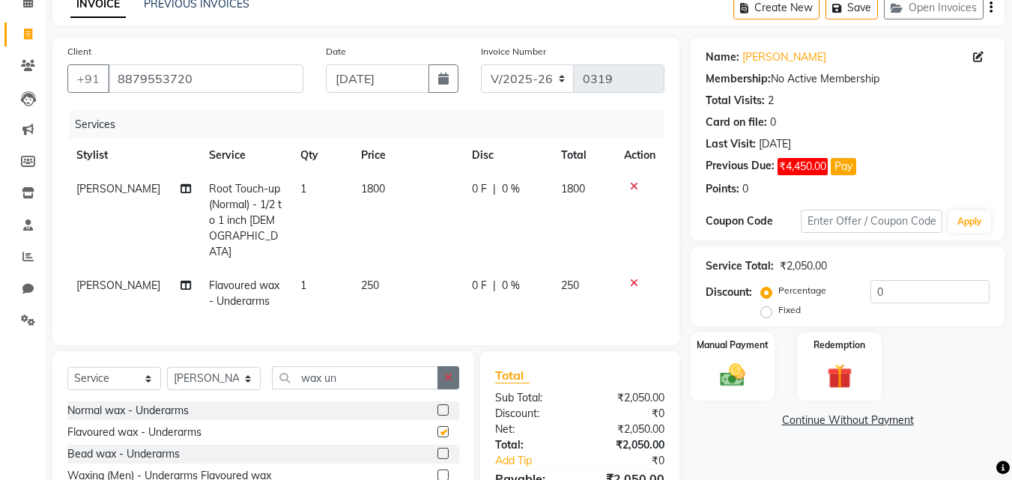
checkbox input "false"
click at [449, 366] on button "button" at bounding box center [448, 377] width 22 height 23
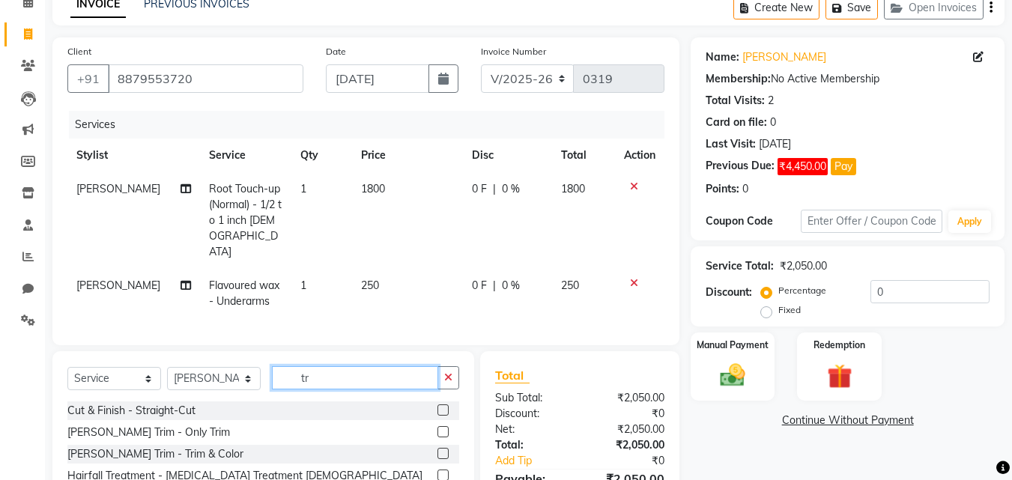
type input "t"
type input "ey"
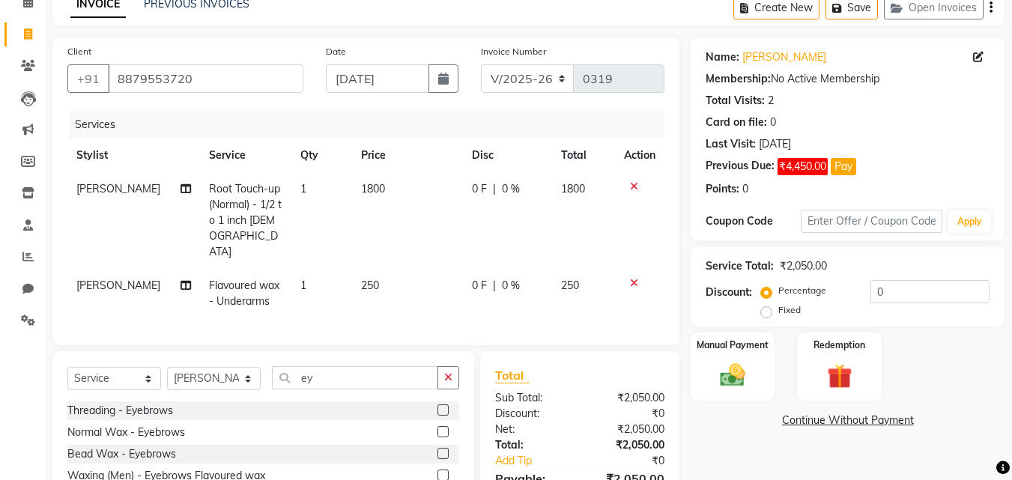
click at [446, 407] on label at bounding box center [442, 409] width 11 height 11
click at [446, 407] on input "checkbox" at bounding box center [442, 411] width 10 height 10
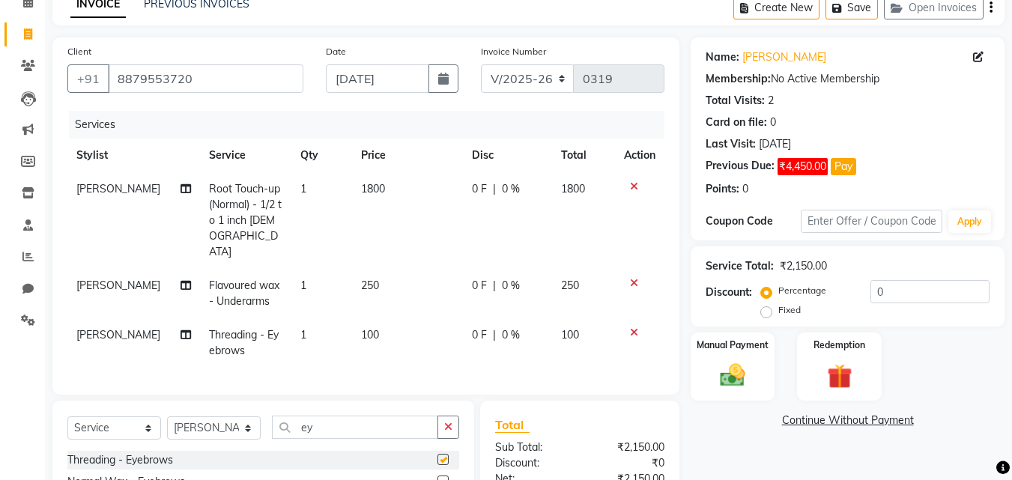
checkbox input "false"
click at [448, 416] on button "button" at bounding box center [448, 427] width 22 height 23
type input "upp"
click at [453, 455] on div at bounding box center [448, 460] width 22 height 19
click at [444, 455] on label at bounding box center [442, 459] width 11 height 11
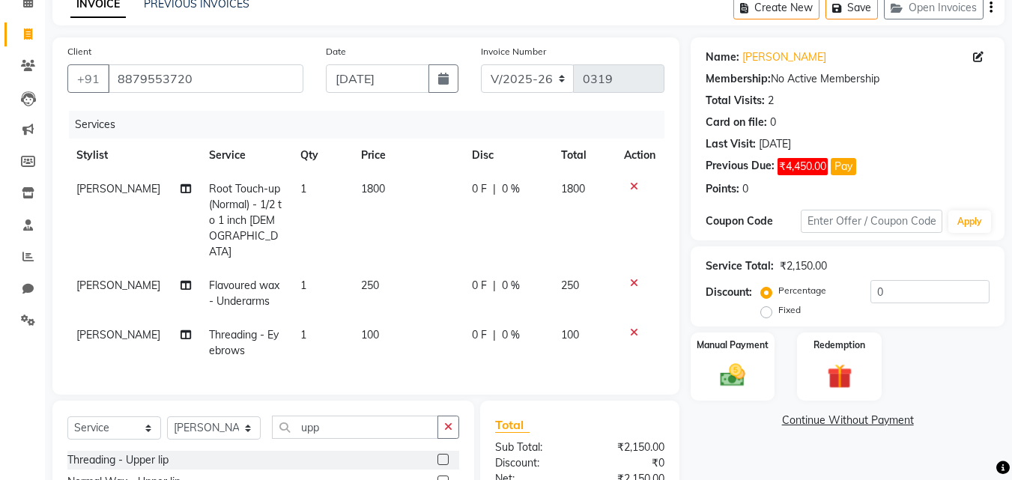
click at [444, 455] on input "checkbox" at bounding box center [442, 460] width 10 height 10
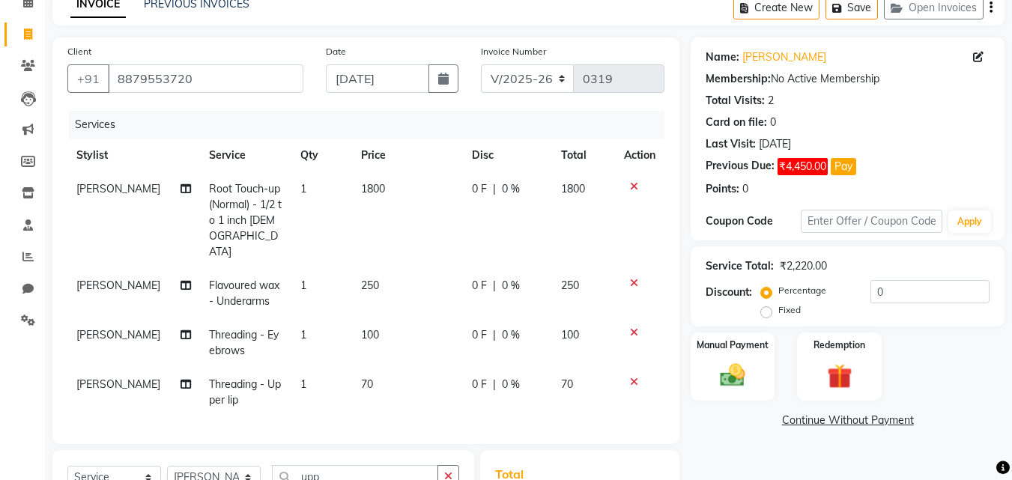
checkbox input "false"
click at [378, 184] on td "1800" at bounding box center [407, 220] width 111 height 97
select select "88284"
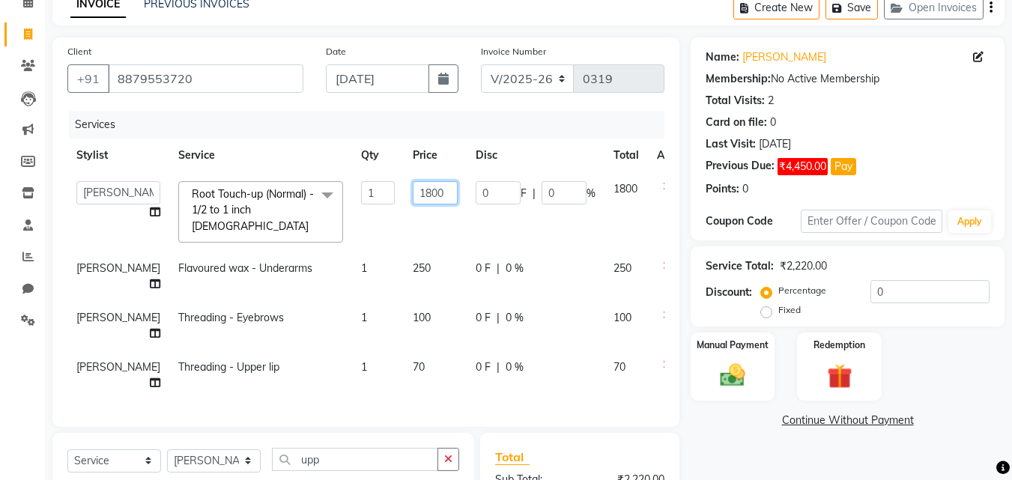
click at [413, 195] on input "1800" at bounding box center [435, 192] width 45 height 23
type input "1"
type input "3000"
click at [506, 154] on th "Disc" at bounding box center [536, 156] width 138 height 34
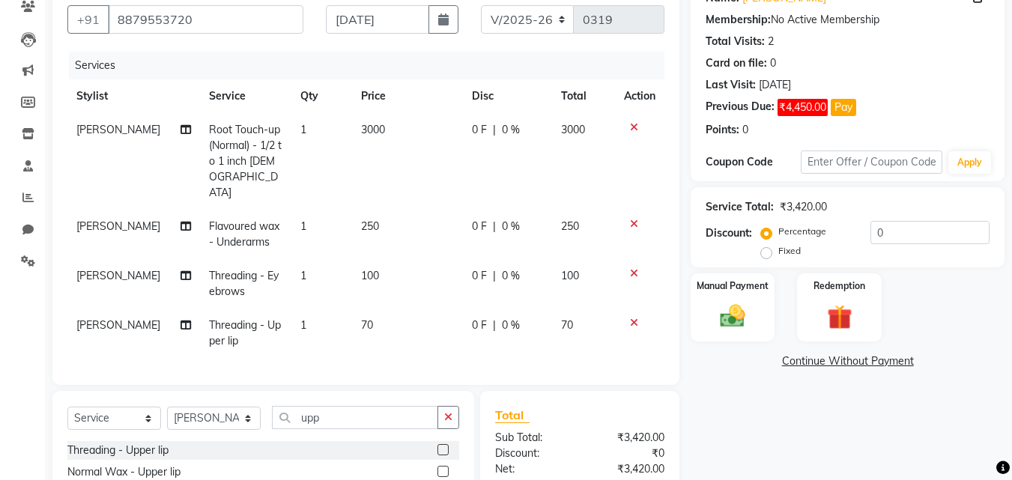
scroll to position [252, 0]
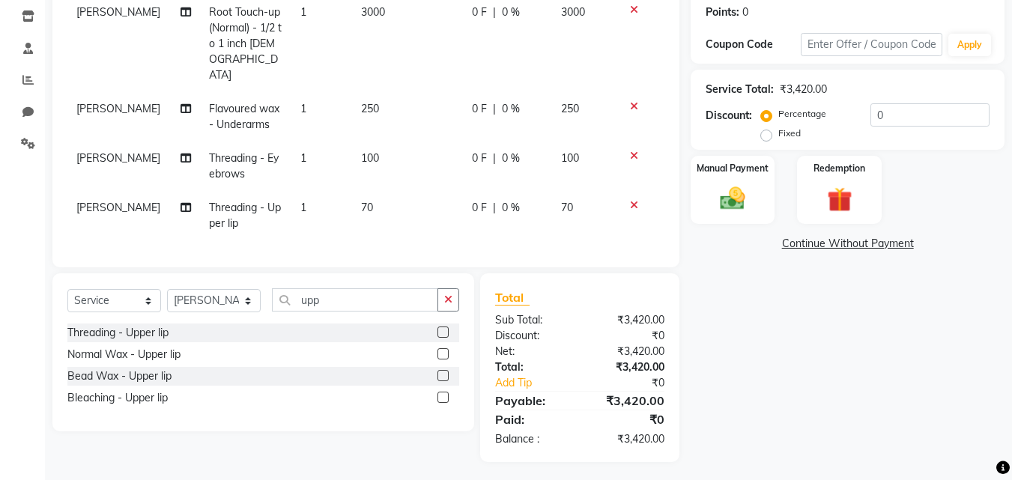
click at [834, 247] on link "Continue Without Payment" at bounding box center [848, 244] width 308 height 16
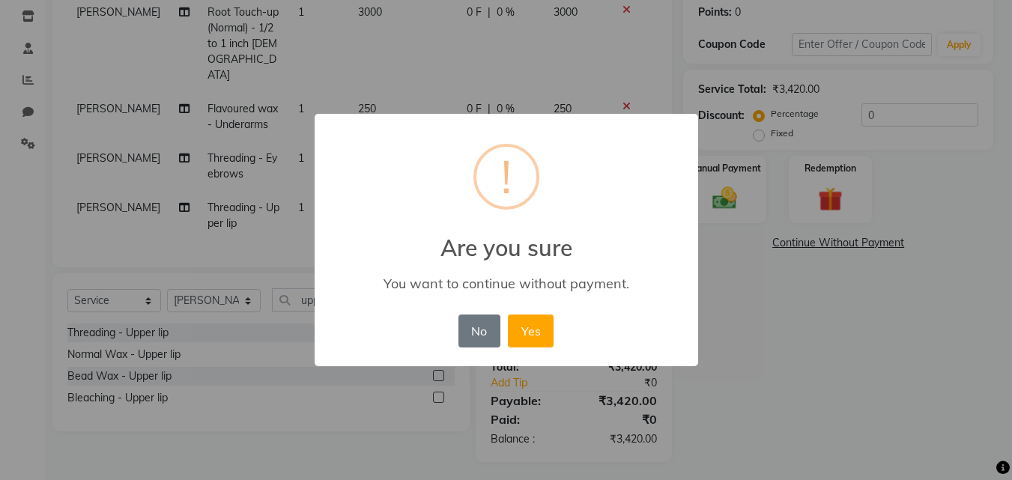
scroll to position [236, 0]
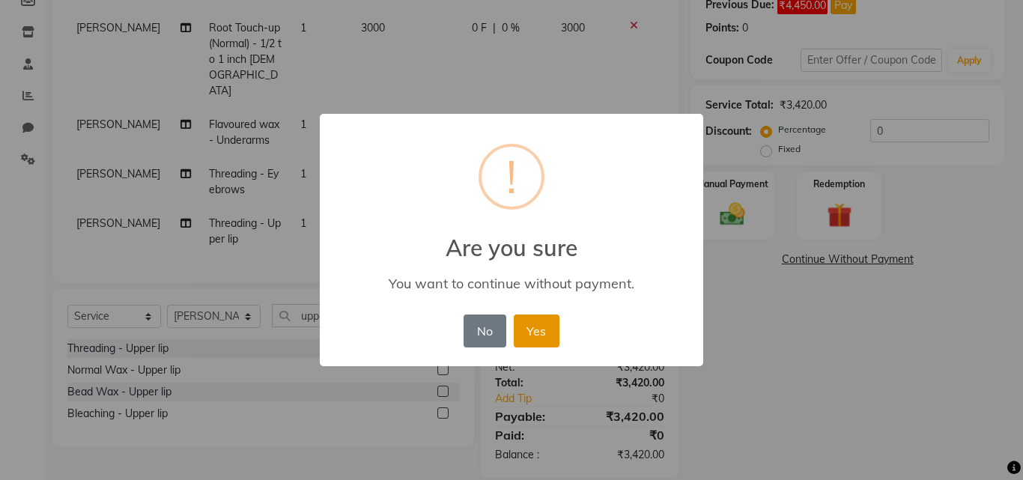
click at [521, 338] on button "Yes" at bounding box center [537, 331] width 46 height 33
